Goal: Information Seeking & Learning: Learn about a topic

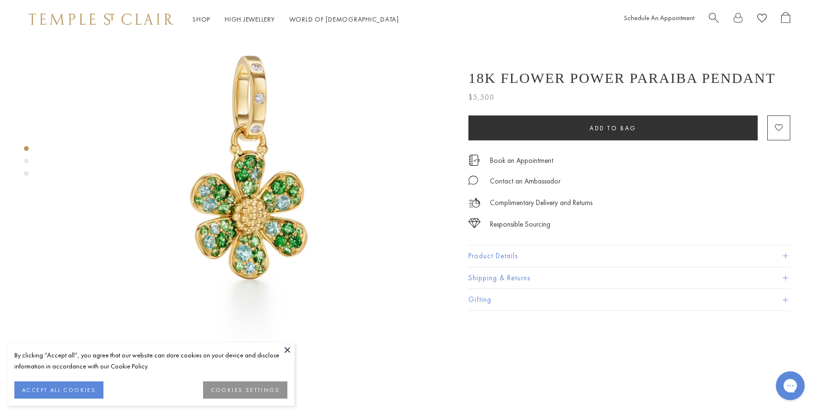
scroll to position [62, 0]
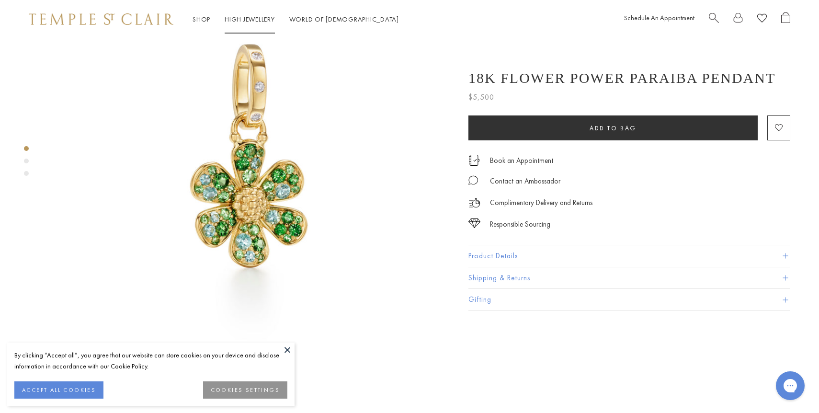
click at [251, 18] on link "High Jewellery High Jewellery" at bounding box center [250, 19] width 50 height 9
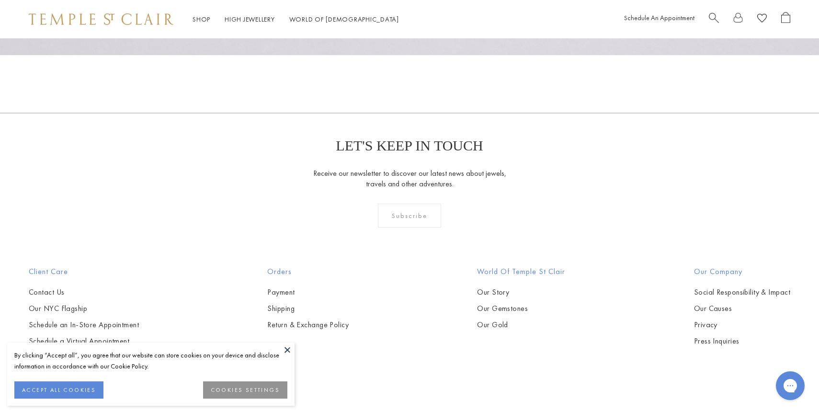
scroll to position [1054, 0]
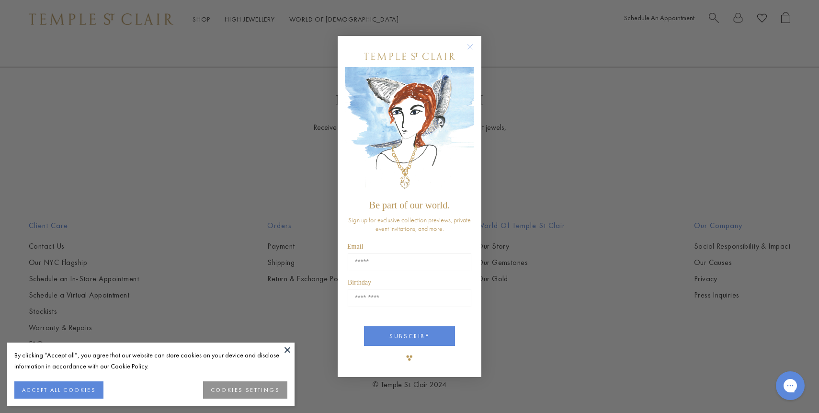
click at [469, 48] on circle "Close dialog" at bounding box center [470, 46] width 11 height 11
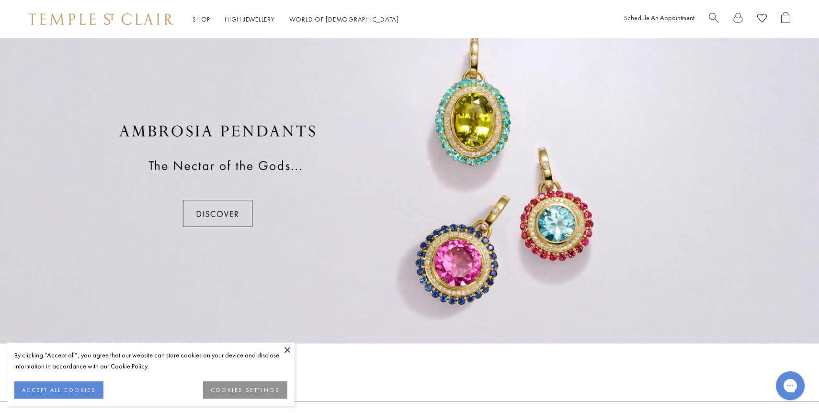
scroll to position [721, 0]
click at [212, 209] on div at bounding box center [409, 174] width 819 height 335
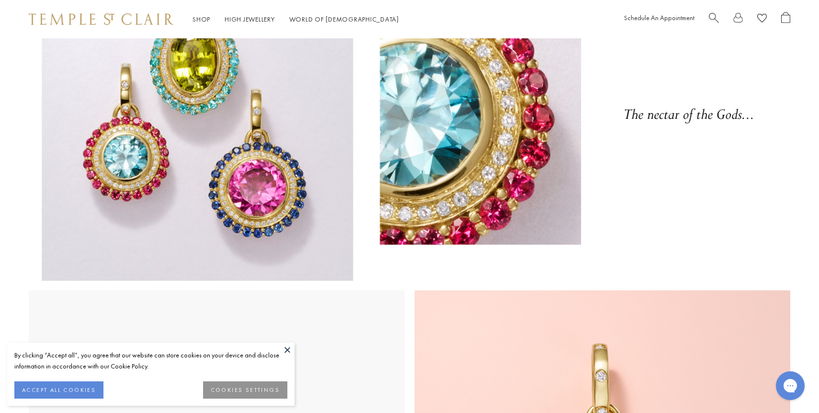
scroll to position [94, 0]
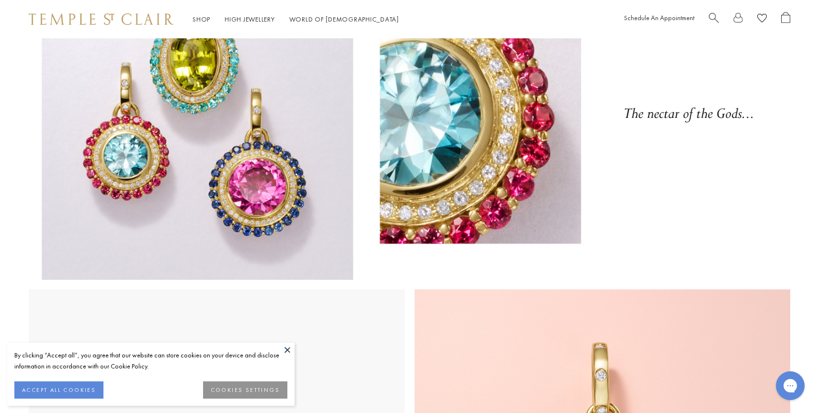
click at [733, 194] on img at bounding box center [409, 111] width 819 height 335
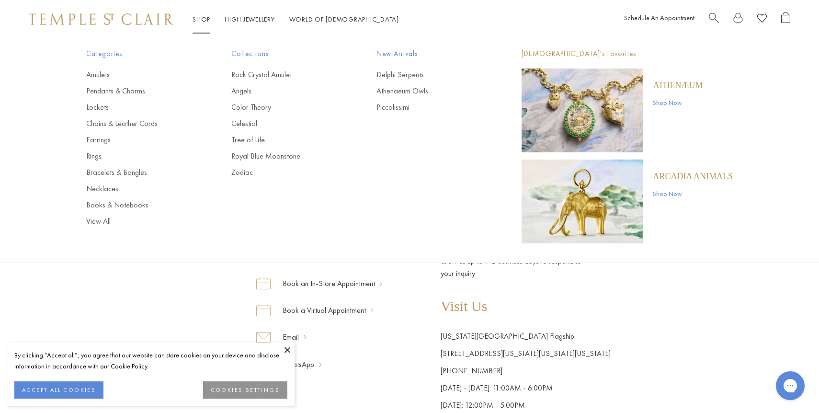
click at [198, 14] on li "Shop Shop Categories Amulets Pendants & Charms Lockets Chains & Leather Cords E…" at bounding box center [202, 19] width 18 height 12
click at [131, 90] on link "Pendants & Charms" at bounding box center [139, 91] width 107 height 11
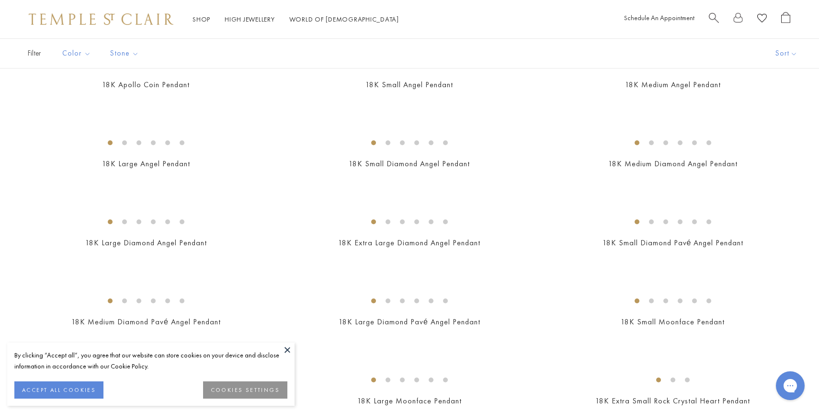
scroll to position [426, 0]
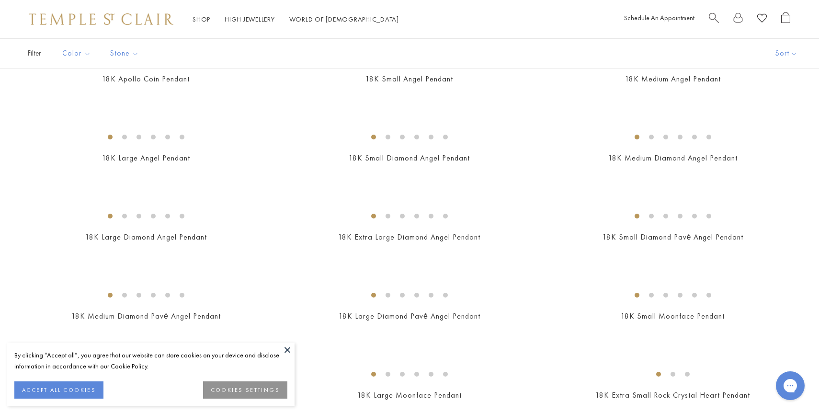
click at [253, 390] on button "COOKIES SETTINGS" at bounding box center [245, 389] width 84 height 17
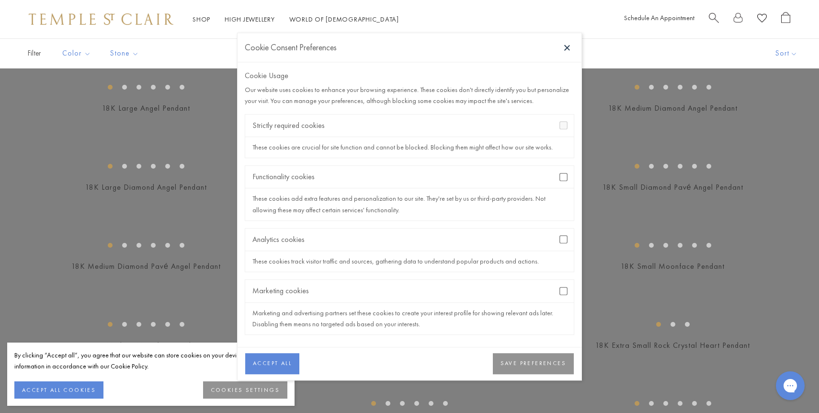
scroll to position [480, 0]
click at [524, 361] on button "SAVE PREFERENCES" at bounding box center [533, 363] width 81 height 21
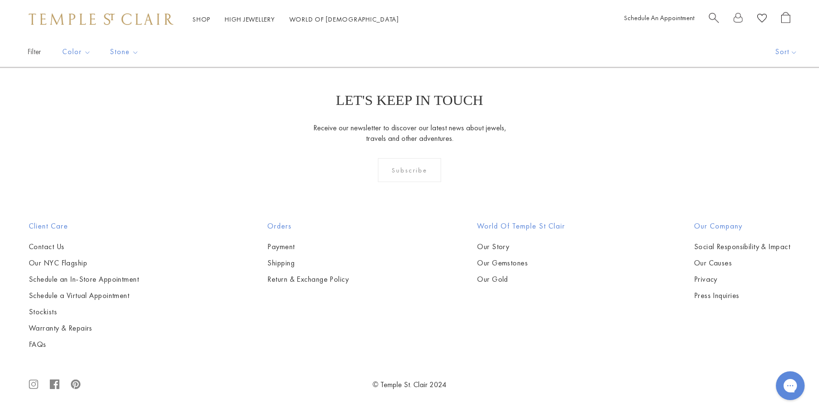
scroll to position [3527, 0]
click at [0, 0] on img at bounding box center [0, 0] width 0 height 0
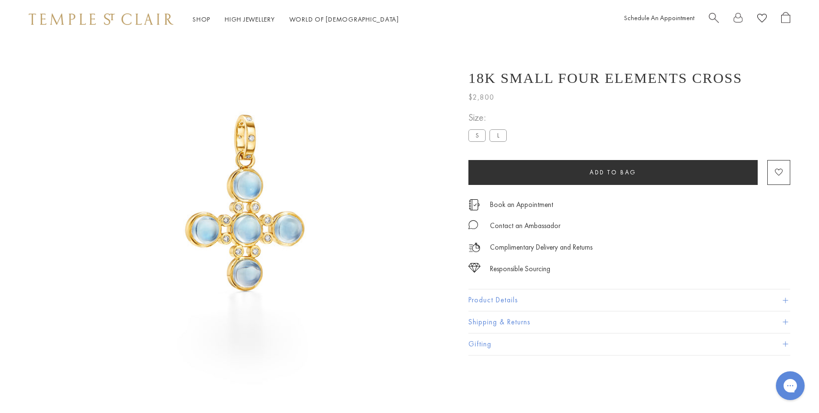
scroll to position [38, 0]
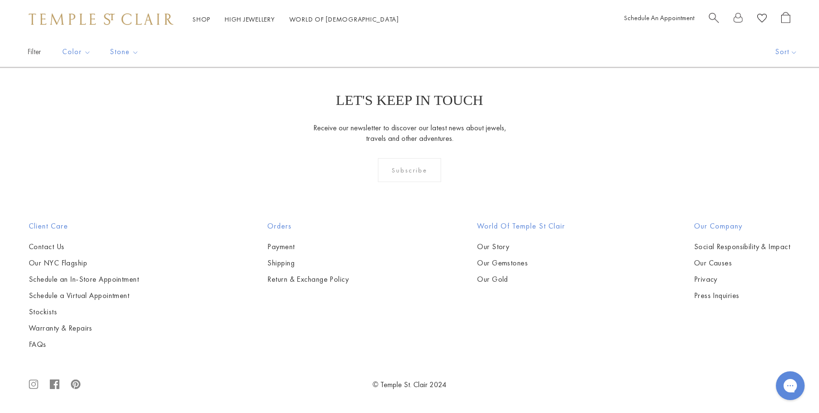
scroll to position [6108, 0]
click at [395, 29] on link "2" at bounding box center [394, 15] width 31 height 26
click at [441, 29] on link "3" at bounding box center [440, 15] width 31 height 26
